Goal: Information Seeking & Learning: Learn about a topic

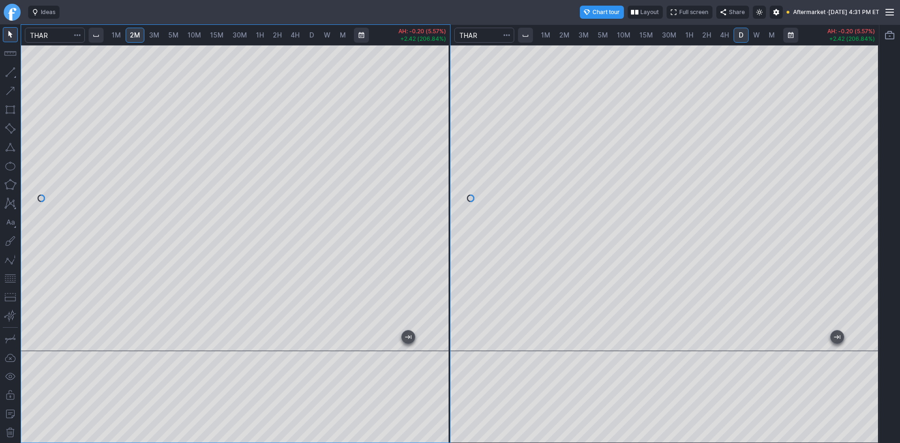
drag, startPoint x: 441, startPoint y: 103, endPoint x: 435, endPoint y: 159, distance: 56.6
click at [435, 159] on div at bounding box center [441, 195] width 20 height 283
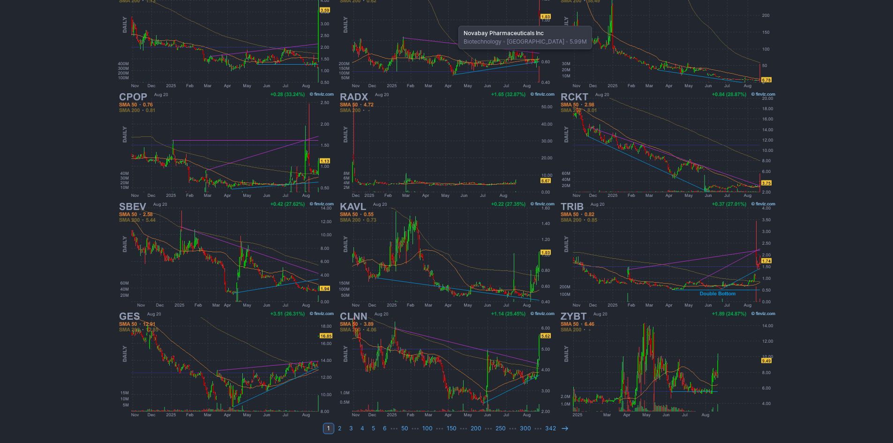
scroll to position [174, 0]
click at [561, 425] on icon at bounding box center [565, 427] width 8 height 8
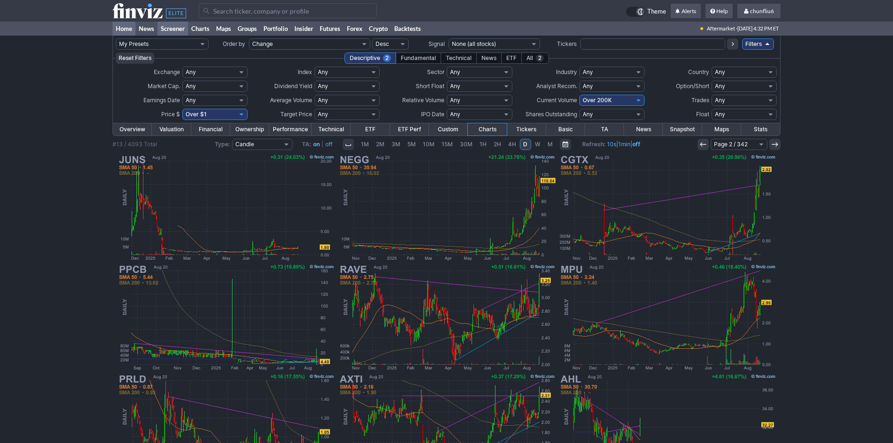
click at [125, 27] on link "Home" at bounding box center [124, 29] width 23 height 14
